Goal: Transaction & Acquisition: Book appointment/travel/reservation

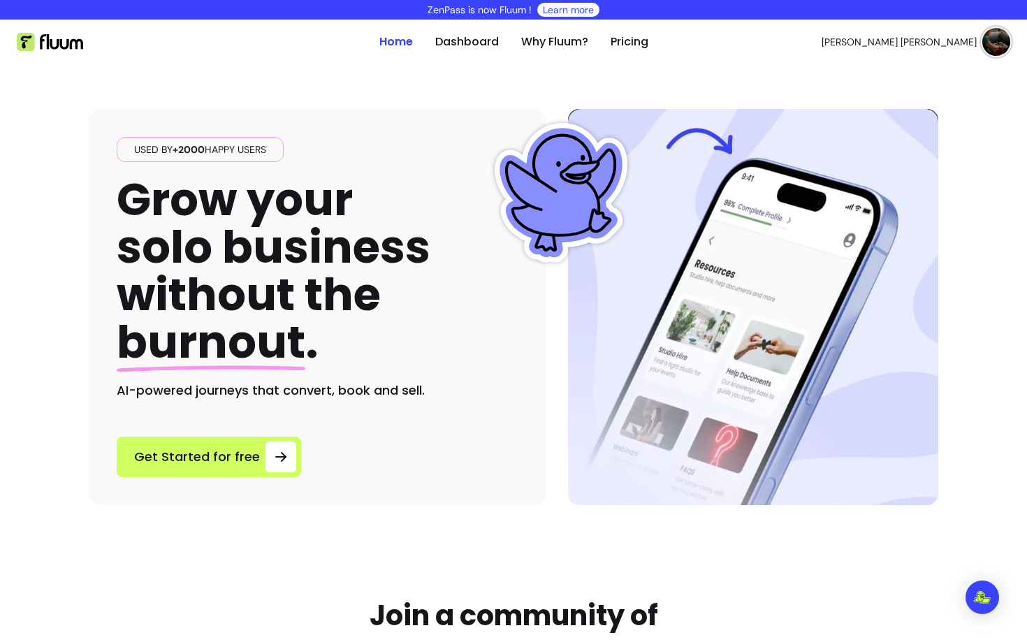
click at [549, 96] on div "Used by +2000 happy users Grow your solo business without the burnout . AI-powe…" at bounding box center [513, 284] width 849 height 441
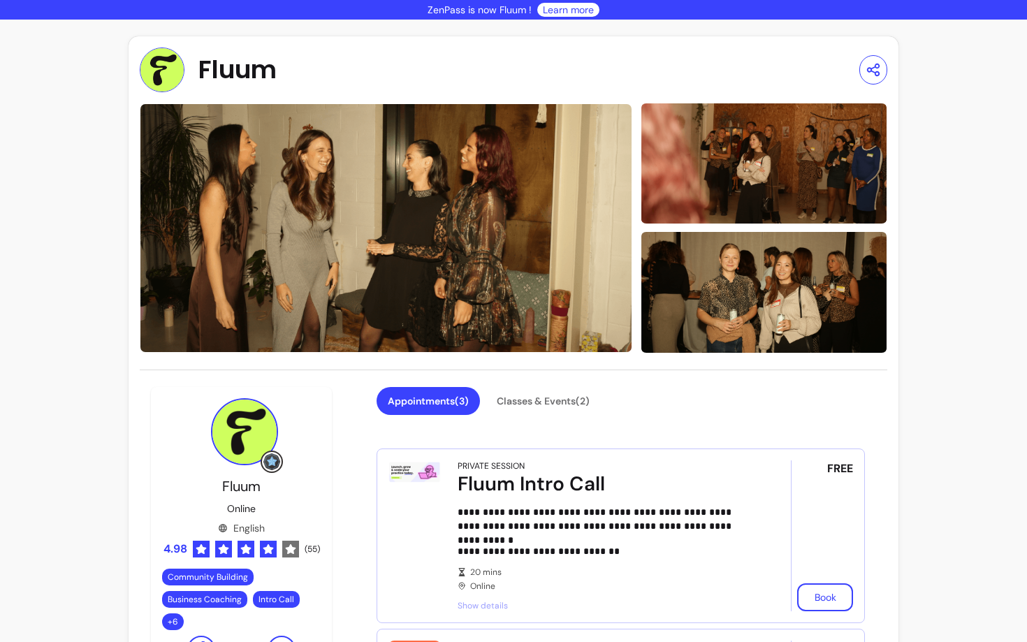
click at [543, 85] on div "Fluum" at bounding box center [514, 70] width 748 height 45
click at [541, 413] on button "Classes & Events ( 2 )" at bounding box center [542, 401] width 115 height 28
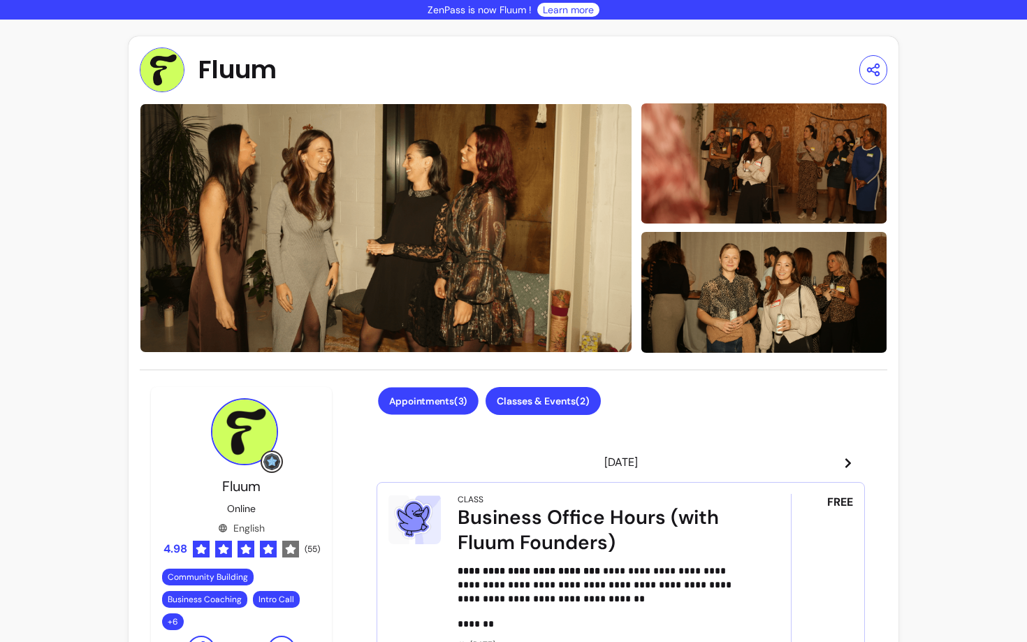
click at [459, 405] on button "Appointments ( 3 )" at bounding box center [429, 400] width 101 height 27
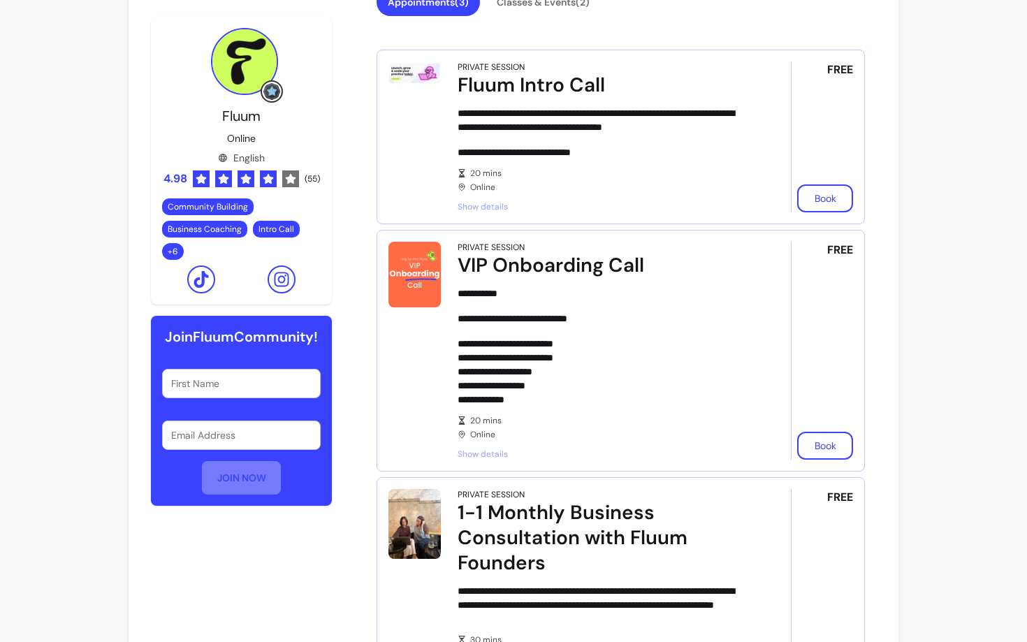
scroll to position [414, 0]
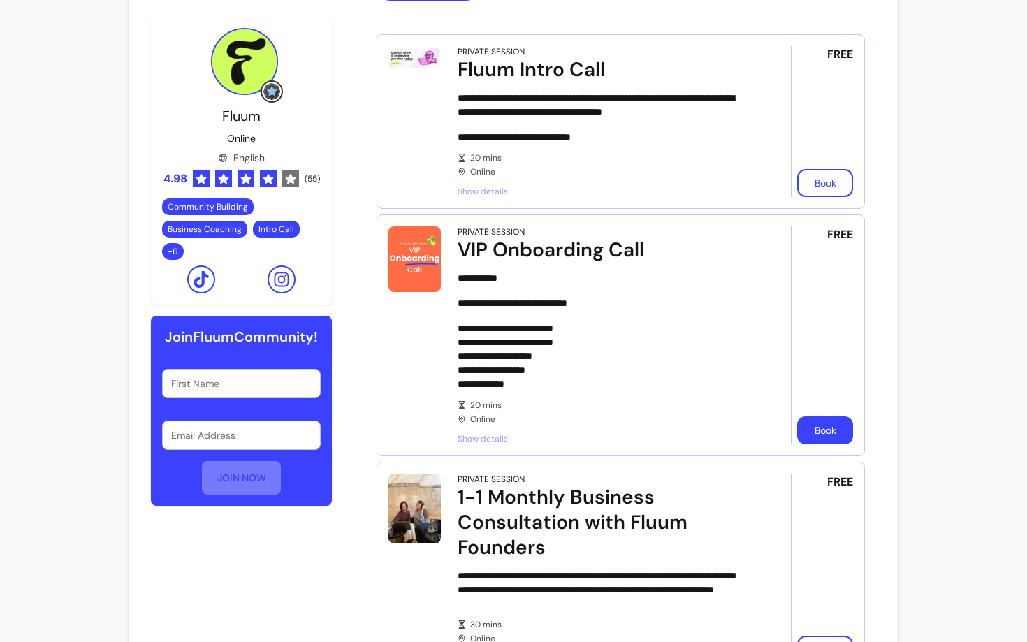
click at [833, 432] on button "Book" at bounding box center [825, 430] width 56 height 28
